Goal: Task Accomplishment & Management: Use online tool/utility

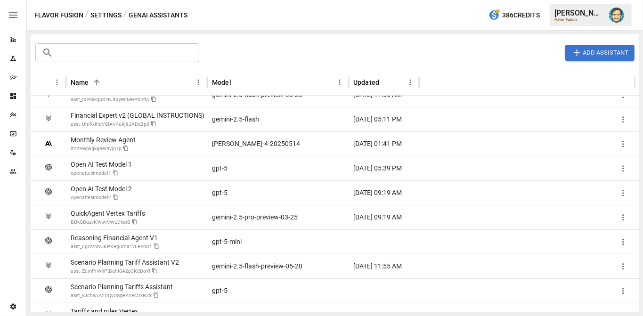
scroll to position [230, 0]
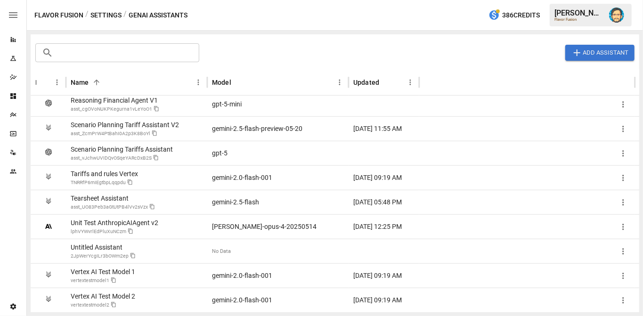
click at [111, 250] on div "Untitled Assistant" at bounding box center [103, 248] width 65 height 8
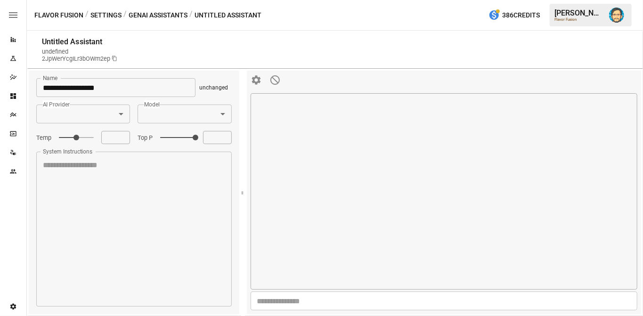
click at [142, 13] on button "GenAI Assistants" at bounding box center [158, 15] width 59 height 12
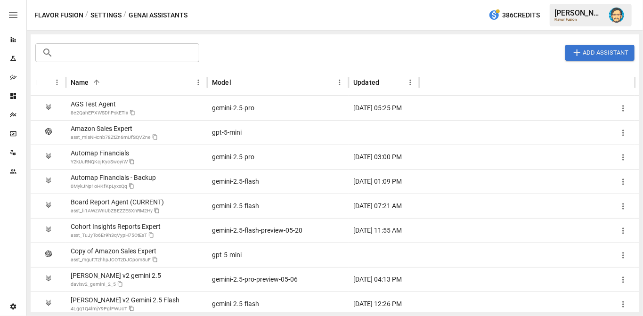
click at [15, 99] on icon "Dashboards" at bounding box center [13, 96] width 8 height 8
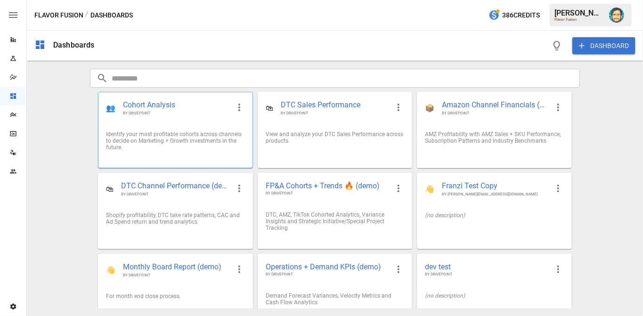
click at [179, 143] on div "Identify your most profitable cohorts across channels to decide on Marketing + …" at bounding box center [175, 141] width 139 height 20
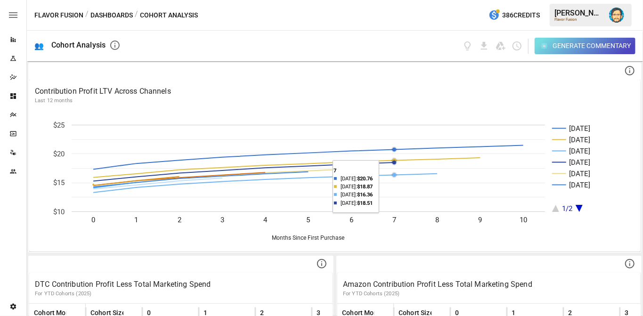
click at [553, 45] on div "Generate Commentary" at bounding box center [592, 46] width 78 height 12
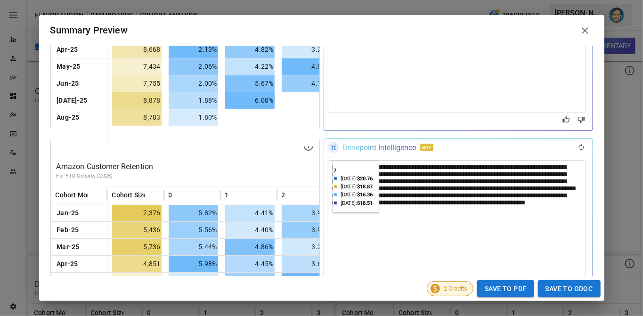
click at [350, 181] on div "**********" at bounding box center [457, 244] width 258 height 168
click at [366, 146] on div "Drivepoint Intelligence" at bounding box center [380, 147] width 74 height 9
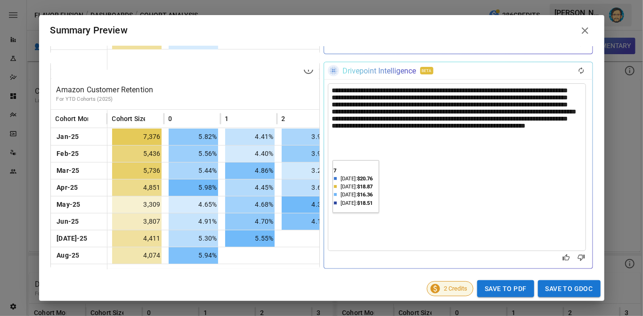
click at [587, 30] on icon at bounding box center [585, 30] width 11 height 11
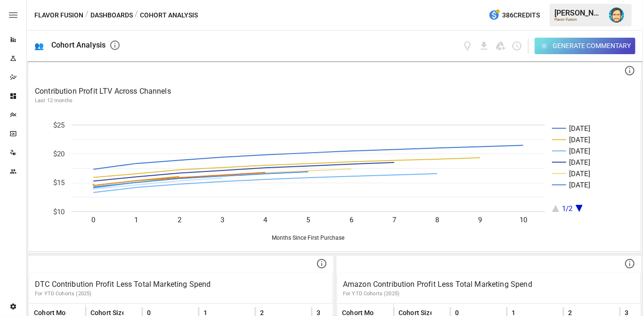
click at [545, 46] on icon "button" at bounding box center [544, 46] width 8 height 8
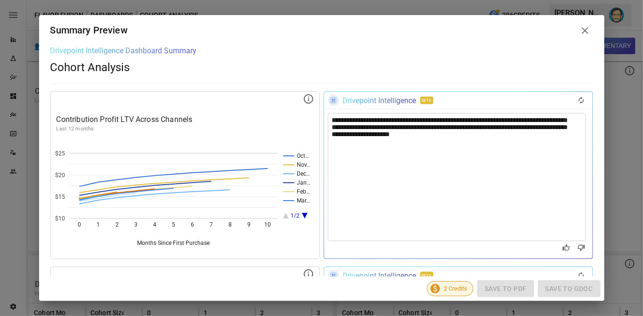
click at [589, 27] on icon at bounding box center [585, 30] width 11 height 11
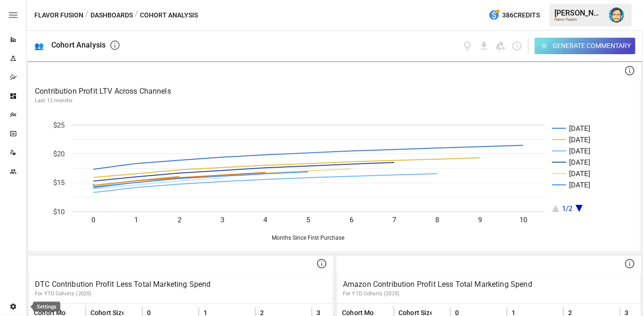
click at [9, 303] on icon "Settings" at bounding box center [13, 307] width 8 height 8
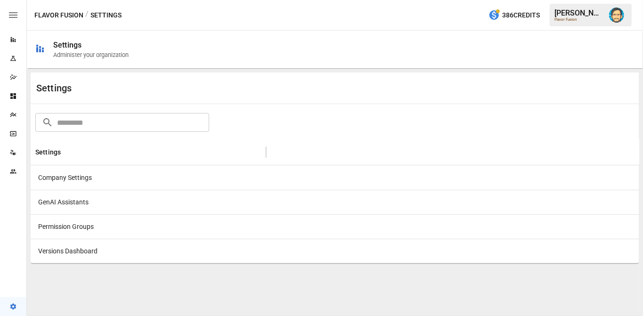
click at [57, 203] on div "GenAI Assistants" at bounding box center [149, 202] width 236 height 25
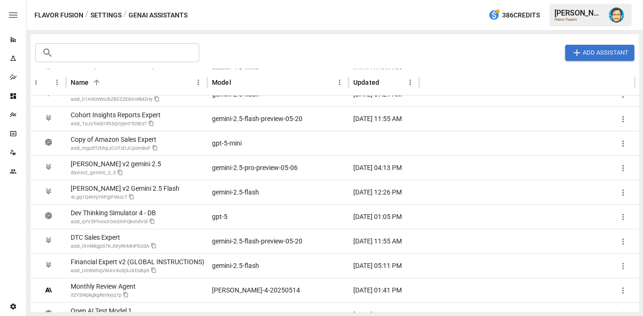
scroll to position [113, 0]
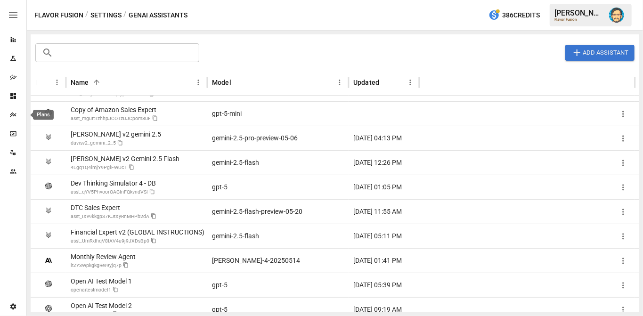
click at [14, 115] on icon "Plans" at bounding box center [13, 115] width 8 height 8
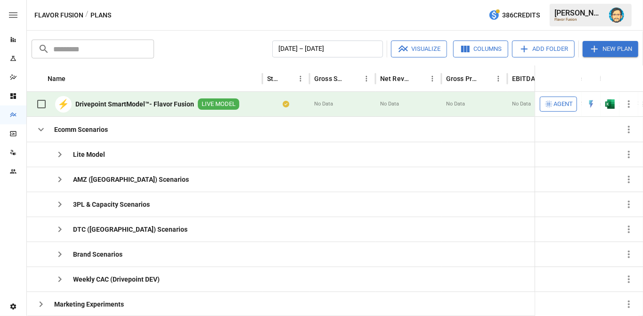
click at [555, 101] on span "Agent" at bounding box center [563, 104] width 19 height 11
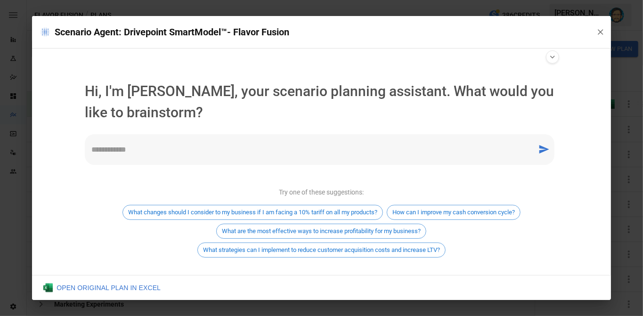
scroll to position [33, 0]
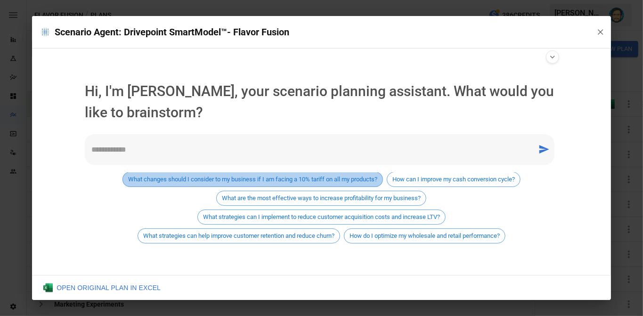
click at [277, 177] on span "What changes should I consider to my business if I am facing a 10% tariff on al…" at bounding box center [253, 179] width 260 height 7
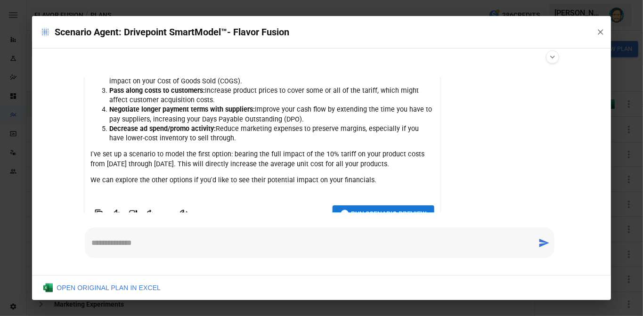
scroll to position [315, 0]
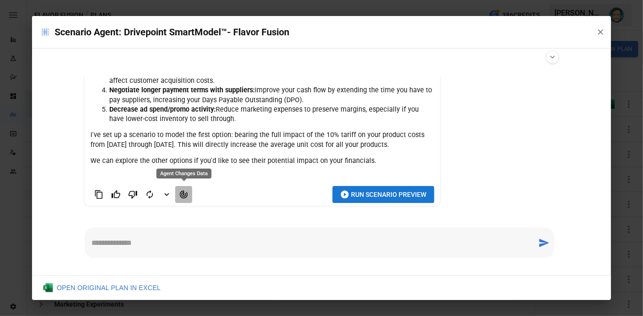
click at [185, 195] on icon "Agent Changes Data" at bounding box center [184, 194] width 8 height 8
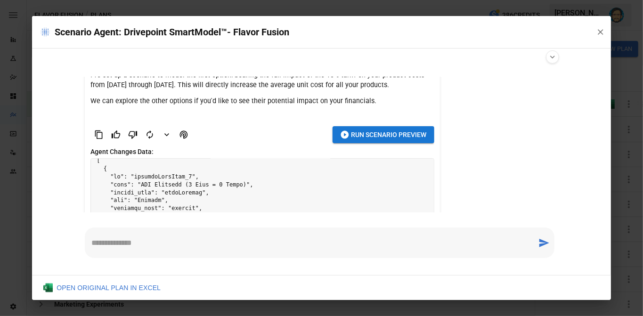
scroll to position [0, 0]
click at [597, 34] on icon "button" at bounding box center [600, 31] width 9 height 9
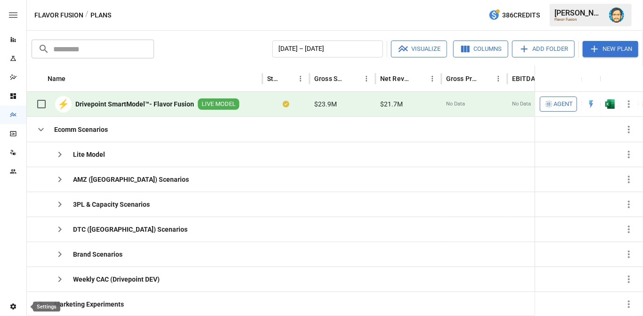
click at [13, 305] on icon "Settings" at bounding box center [13, 307] width 6 height 6
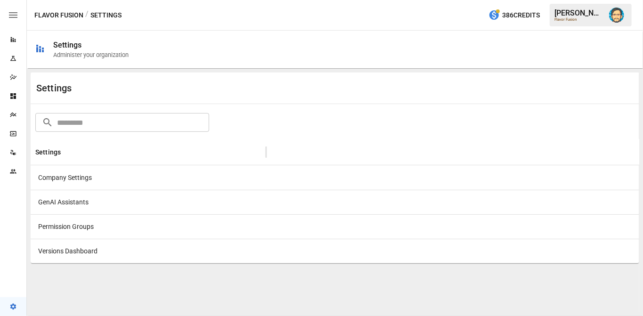
click at [58, 199] on div "GenAI Assistants" at bounding box center [149, 202] width 236 height 25
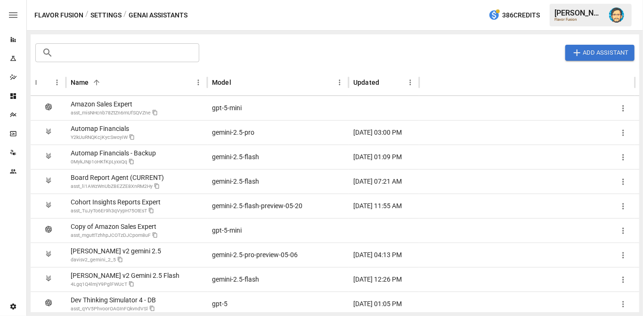
scroll to position [36, 0]
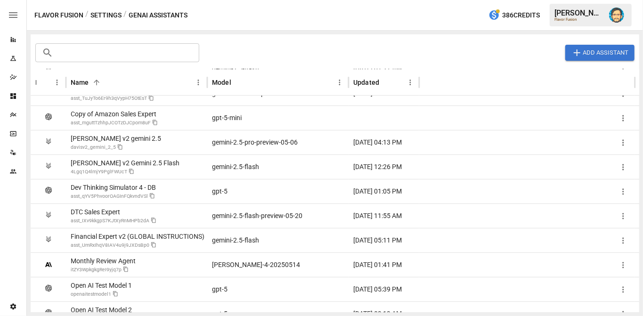
click at [119, 189] on div "Dev Thinking Simulator 4 - DB" at bounding box center [113, 188] width 85 height 8
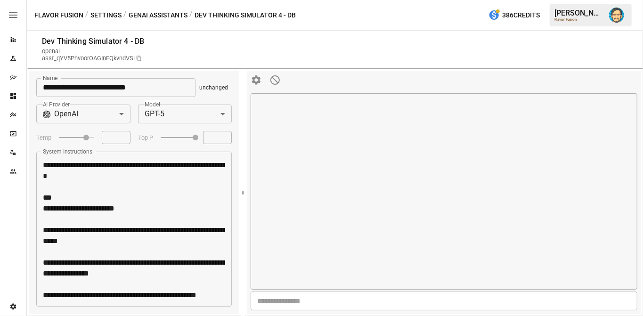
click at [223, 0] on body "**********" at bounding box center [321, 0] width 643 height 0
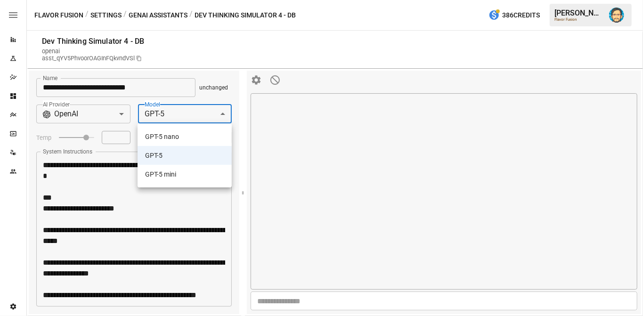
click at [176, 136] on li "GPT-5 nano" at bounding box center [185, 136] width 94 height 19
type input "**********"
type input "***"
type textarea "*"
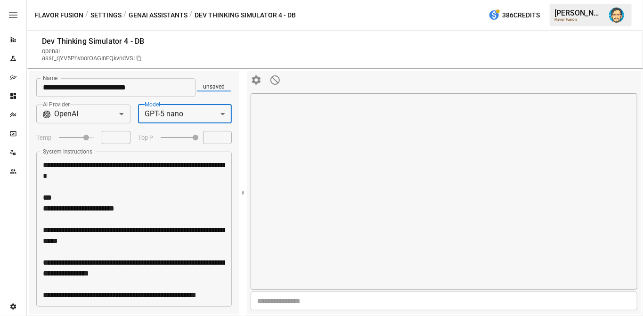
type input "***"
type textarea "*"
type input "***"
type textarea "*"
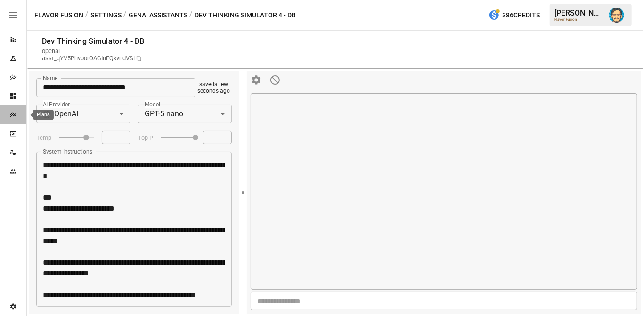
click at [12, 115] on icon "Plans" at bounding box center [13, 115] width 6 height 5
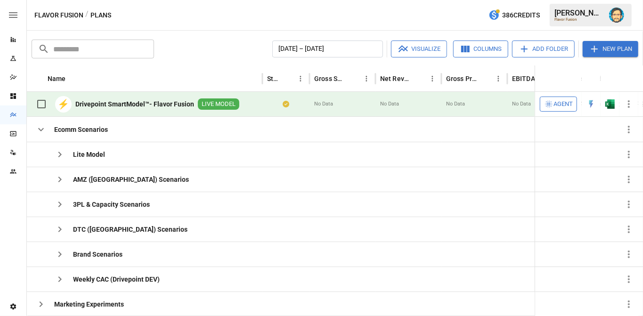
click at [565, 104] on span "Agent" at bounding box center [563, 104] width 19 height 11
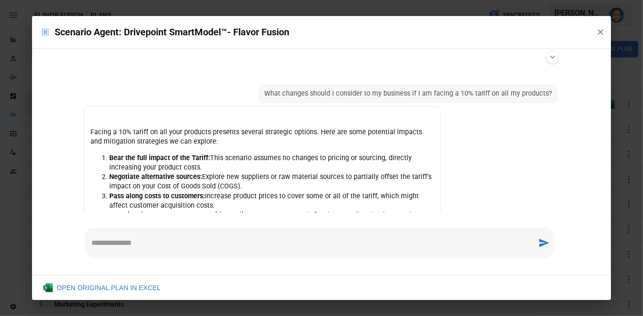
click at [603, 30] on icon "button" at bounding box center [600, 31] width 9 height 9
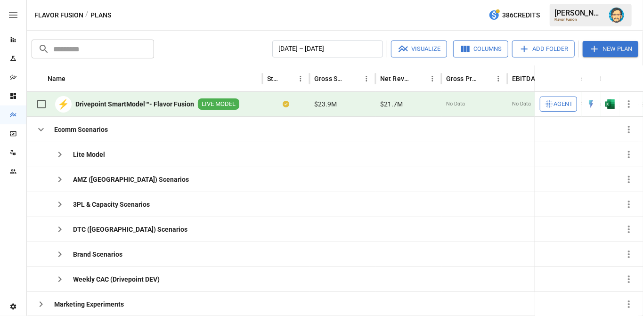
click at [420, 20] on div "Flavor Fusion / Plans 386 Credits Dana B. Flavor Fusion" at bounding box center [335, 15] width 616 height 30
